Goal: Find specific page/section: Find specific page/section

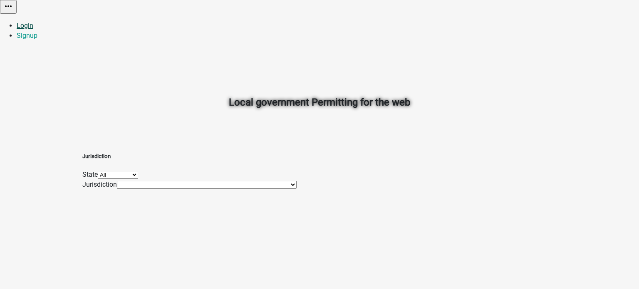
click at [33, 22] on link "Login" at bounding box center [25, 26] width 17 height 8
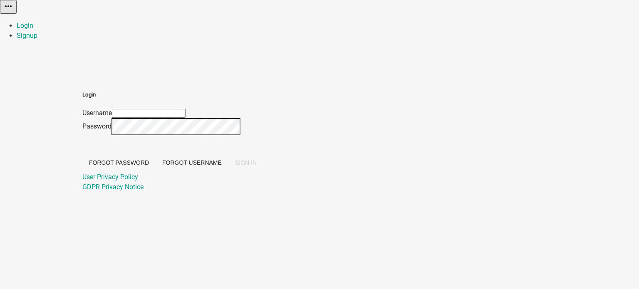
click at [186, 109] on input "Username" at bounding box center [149, 113] width 74 height 9
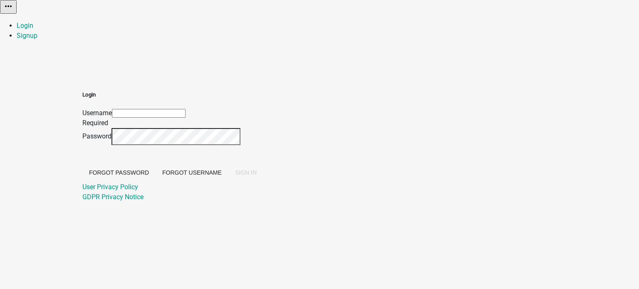
click at [206, 107] on div "Login Username Required Password Forgot Password Forgot Username SIGN IN User P…" at bounding box center [319, 136] width 474 height 131
click at [186, 109] on input "Username" at bounding box center [149, 113] width 74 height 9
type input "[EMAIL_ADDRESS][DOMAIN_NAME]"
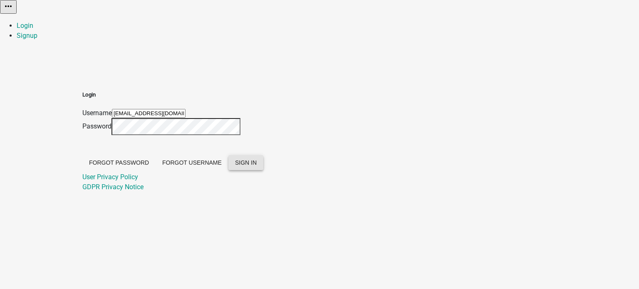
click at [257, 166] on span "SIGN IN" at bounding box center [246, 162] width 22 height 7
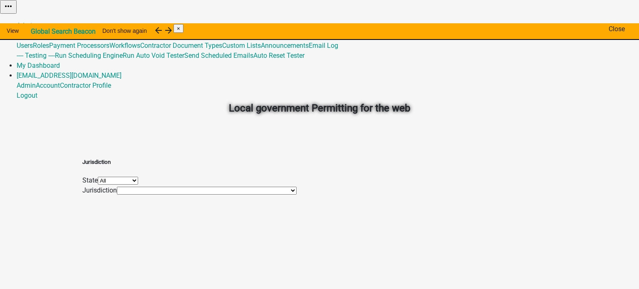
click at [180, 30] on span "×" at bounding box center [178, 28] width 3 height 6
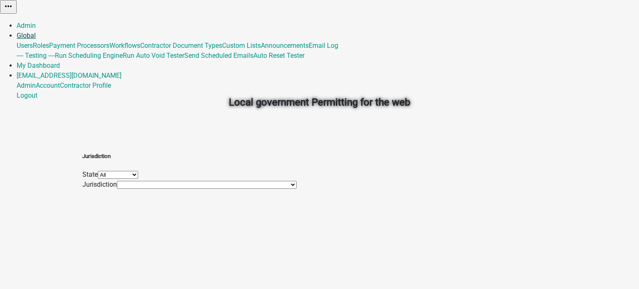
click at [36, 32] on link "Global" at bounding box center [26, 36] width 19 height 8
click at [338, 50] on link "Email Log" at bounding box center [324, 46] width 30 height 8
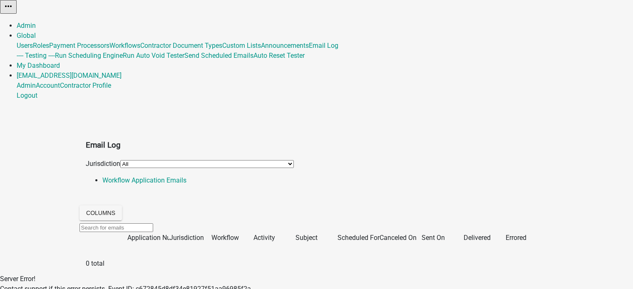
click at [52, 68] on app-global-admin "Toggle drawer menu more_horiz Admin Global Users Roles Payment Processors Workf…" at bounding box center [316, 137] width 633 height 274
click at [46, 73] on app-global-admin "Toggle drawer menu more_horiz Admin Global Users Roles Payment Processors Workf…" at bounding box center [316, 137] width 633 height 274
click at [455, 1] on nav "Toggle drawer menu more_horiz Admin Global Users Roles Payment Processors Workf…" at bounding box center [316, 50] width 633 height 101
click at [44, 79] on app-global-admin "Toggle drawer menu more_horiz Admin Global Users Roles Payment Processors Workf…" at bounding box center [316, 137] width 633 height 274
click at [42, 100] on app-global-admin "Toggle drawer menu more_horiz Admin Global Users Roles Payment Processors Workf…" at bounding box center [316, 137] width 633 height 274
